Goal: Navigation & Orientation: Understand site structure

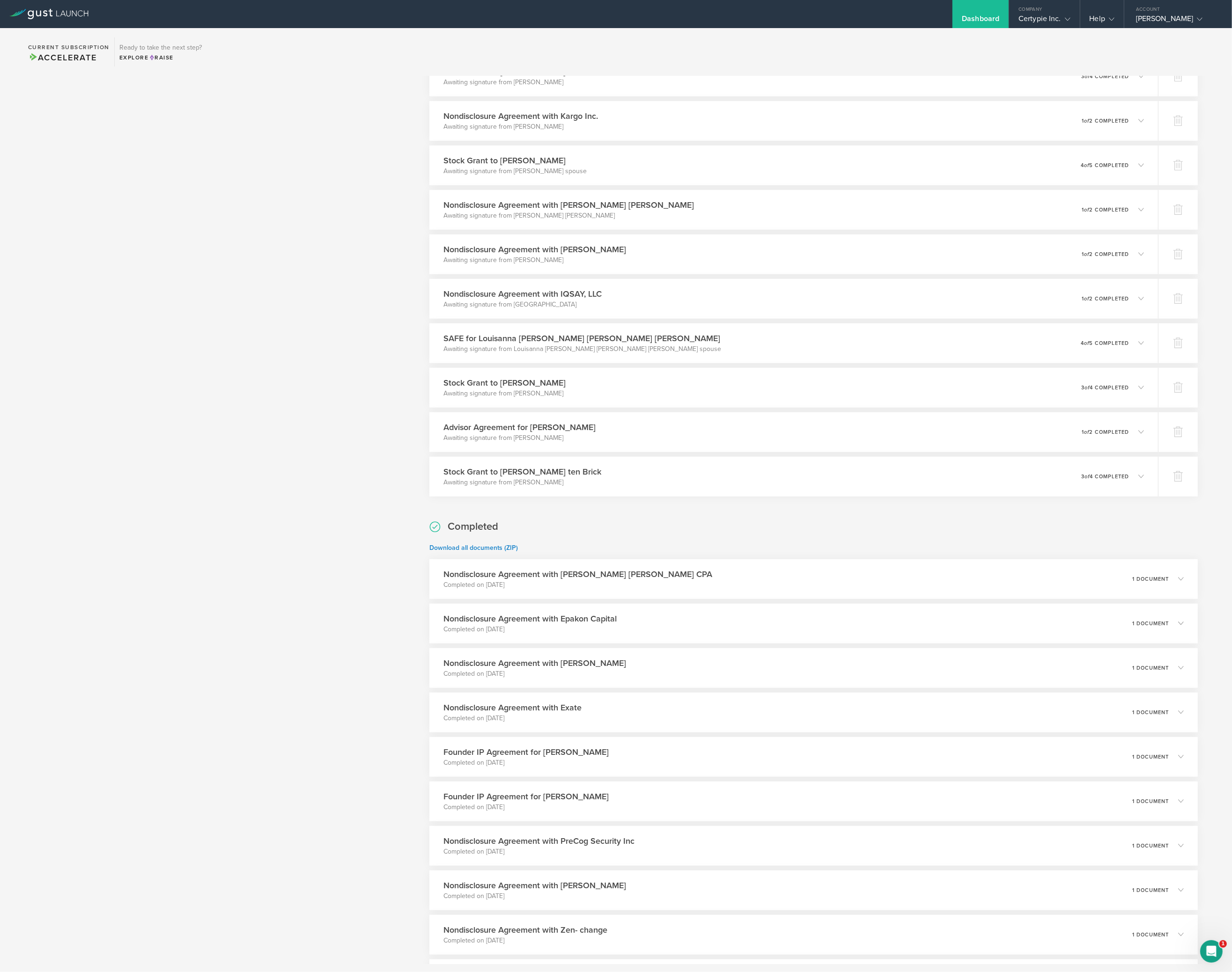
scroll to position [799, 0]
